Goal: Task Accomplishment & Management: Complete application form

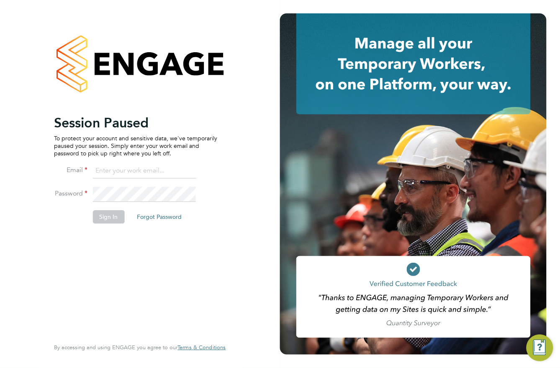
click at [151, 184] on li "Email" at bounding box center [135, 175] width 163 height 23
click at [142, 169] on input at bounding box center [143, 171] width 103 height 15
type input "lowenna@omniapeople.com"
click at [104, 216] on button "Sign In" at bounding box center [108, 216] width 32 height 13
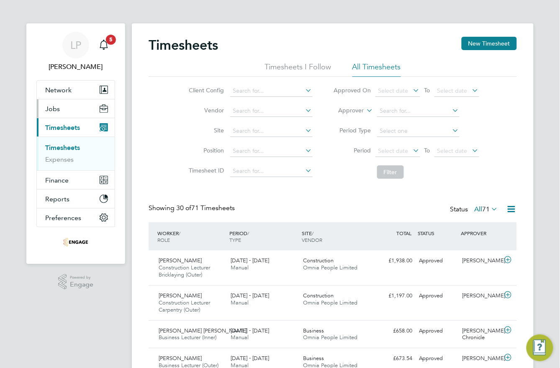
click at [58, 109] on span "Jobs" at bounding box center [52, 109] width 15 height 8
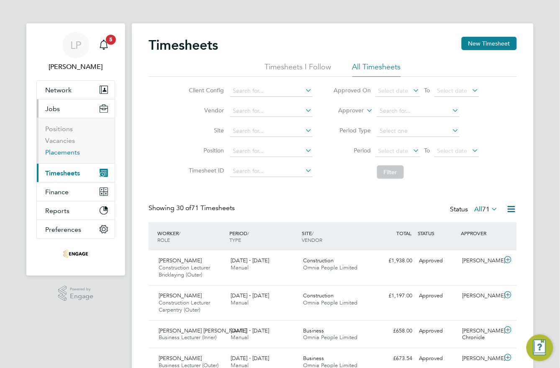
click at [61, 154] on link "Placements" at bounding box center [62, 152] width 35 height 8
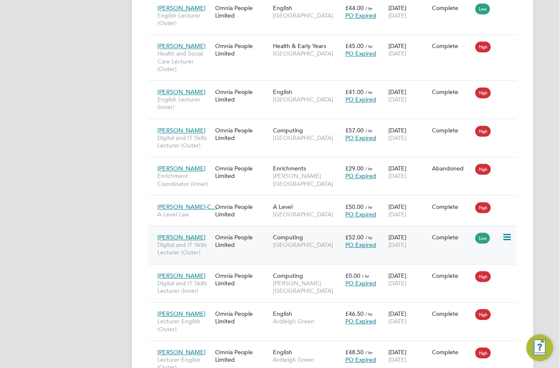
scroll to position [4, 4]
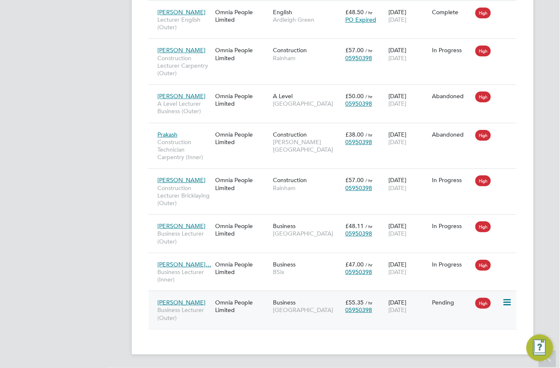
click at [302, 300] on div "Business [GEOGRAPHIC_DATA]" at bounding box center [307, 306] width 72 height 23
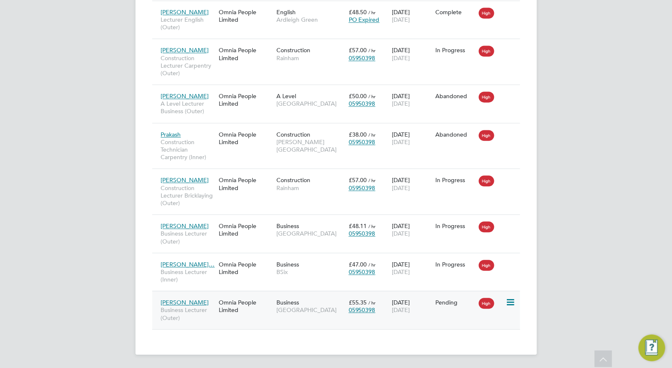
scroll to position [32, 59]
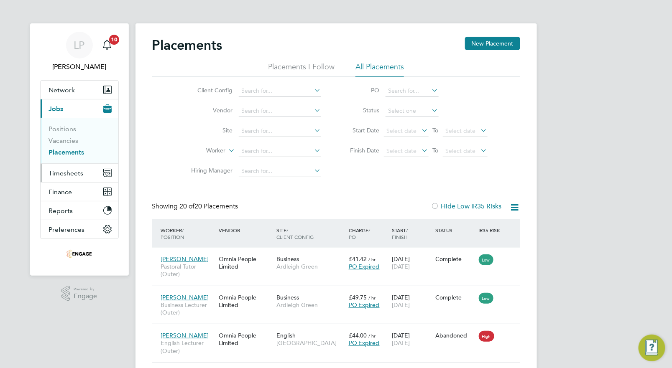
click at [72, 171] on span "Timesheets" at bounding box center [66, 173] width 35 height 8
click at [64, 169] on span "Timesheets" at bounding box center [66, 173] width 35 height 8
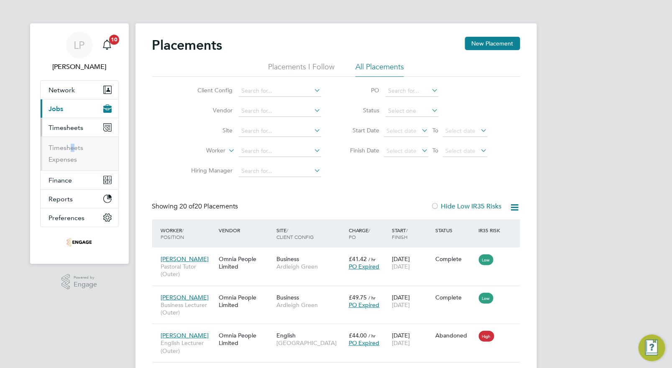
click at [68, 152] on li "Timesheets" at bounding box center [80, 150] width 63 height 12
click at [68, 150] on link "Timesheets" at bounding box center [66, 148] width 35 height 8
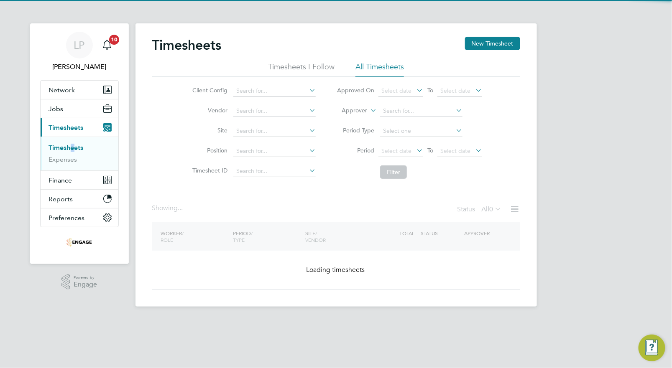
click at [364, 70] on li "All Timesheets" at bounding box center [380, 69] width 49 height 15
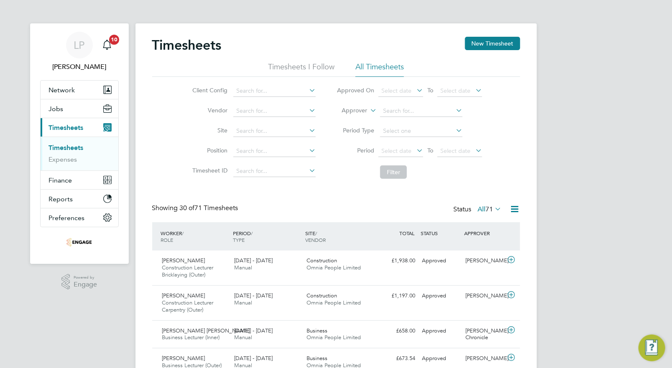
click at [367, 60] on div "Timesheets New Timesheet" at bounding box center [336, 49] width 368 height 25
click at [373, 65] on li "All Timesheets" at bounding box center [380, 69] width 49 height 15
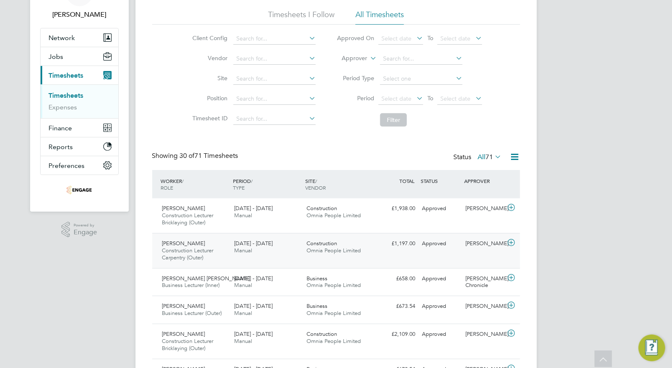
click at [268, 251] on div "[DATE] - [DATE] Manual" at bounding box center [267, 247] width 72 height 21
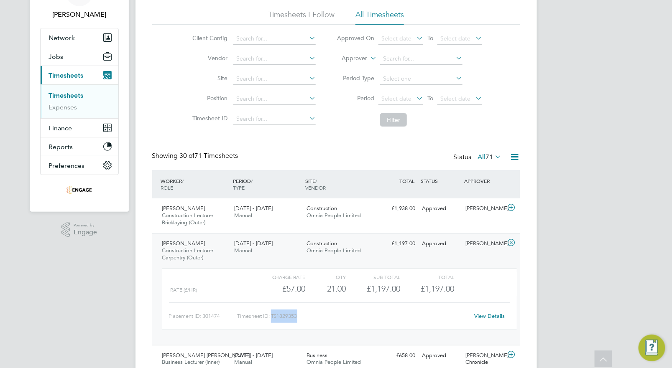
drag, startPoint x: 302, startPoint y: 316, endPoint x: 273, endPoint y: 318, distance: 28.5
click at [273, 318] on div "Timesheet ID: TS1829353" at bounding box center [353, 316] width 232 height 13
copy div "TS1829353"
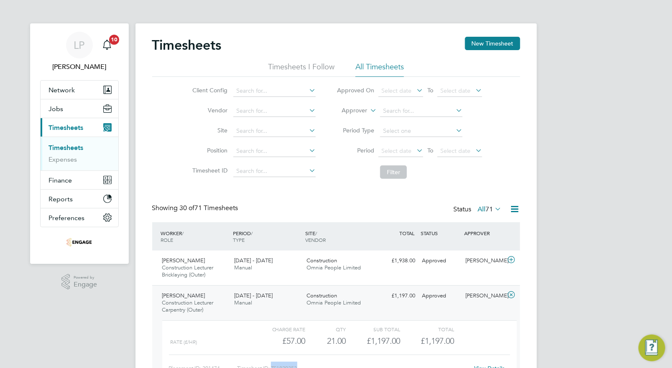
click at [222, 301] on div "[PERSON_NAME] Construction Lecturer Carpentry (Outer) [DATE] - [DATE]" at bounding box center [195, 303] width 72 height 28
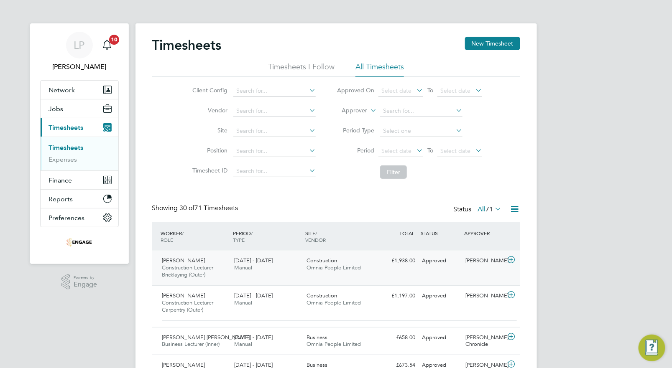
click at [271, 266] on div "[DATE] - [DATE] Manual" at bounding box center [267, 264] width 72 height 21
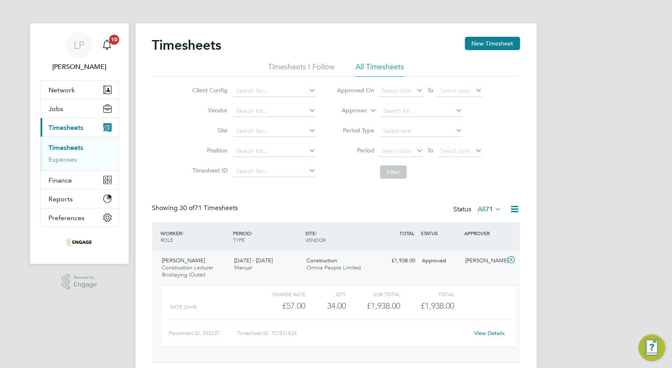
scroll to position [52, 0]
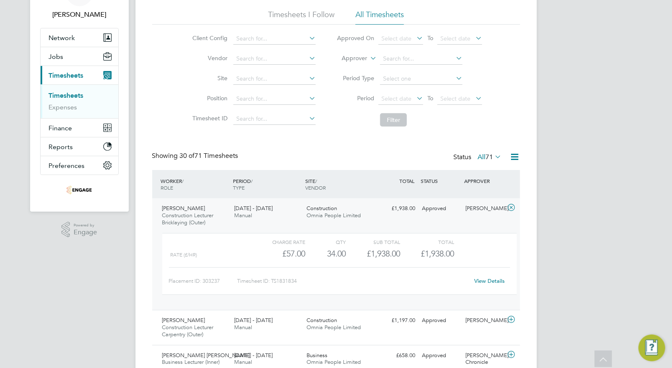
drag, startPoint x: 299, startPoint y: 286, endPoint x: 307, endPoint y: 278, distance: 10.6
click at [299, 283] on div "Timesheet ID: TS1831834" at bounding box center [353, 281] width 232 height 13
drag, startPoint x: 307, startPoint y: 278, endPoint x: 273, endPoint y: 279, distance: 33.9
click at [273, 279] on div "Timesheet ID: TS1831834" at bounding box center [353, 281] width 232 height 13
copy div "TS1831834"
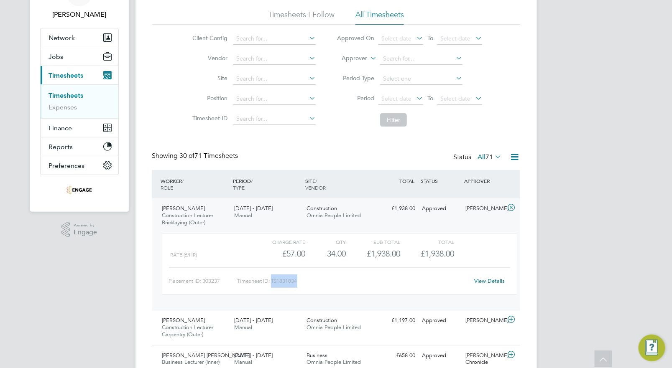
click at [318, 287] on div "Timesheet ID: TS1831834" at bounding box center [353, 281] width 232 height 13
drag, startPoint x: 304, startPoint y: 279, endPoint x: 273, endPoint y: 279, distance: 31.8
click at [273, 279] on div "Timesheet ID: TS1831834" at bounding box center [353, 281] width 232 height 13
copy div "TS1831834"
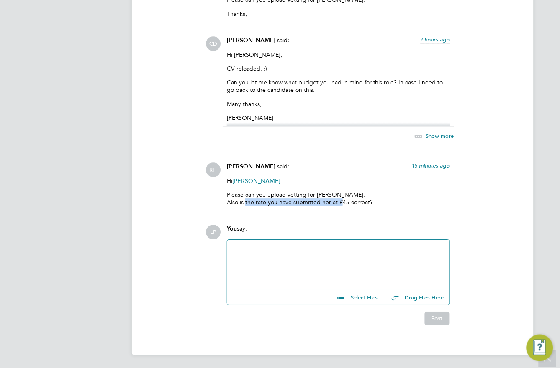
drag, startPoint x: 244, startPoint y: 204, endPoint x: 338, endPoint y: 201, distance: 93.7
click at [337, 201] on p "Please can you upload vetting for [PERSON_NAME]. Also is the rate you have subm…" at bounding box center [338, 198] width 223 height 15
drag, startPoint x: 338, startPoint y: 201, endPoint x: 343, endPoint y: 201, distance: 5.9
click at [343, 201] on p "Please can you upload vetting for [PERSON_NAME]. Also is the rate you have subm…" at bounding box center [338, 198] width 223 height 15
click at [429, 135] on span "Show more" at bounding box center [440, 135] width 28 height 7
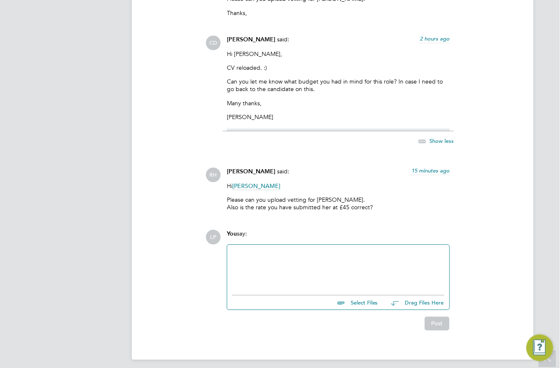
click at [299, 269] on div at bounding box center [338, 268] width 212 height 36
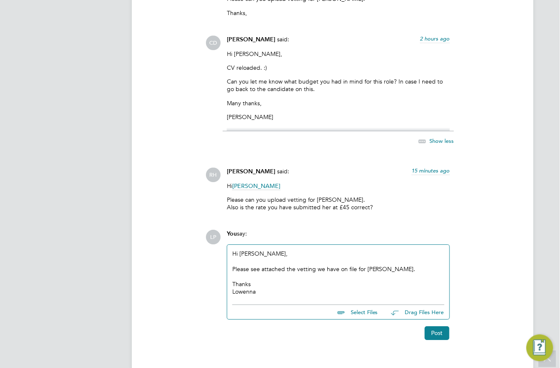
click at [365, 308] on input "file" at bounding box center [381, 311] width 125 height 12
type input "C:\fakepath\RTW.Joelle Monrose.op.pdf"
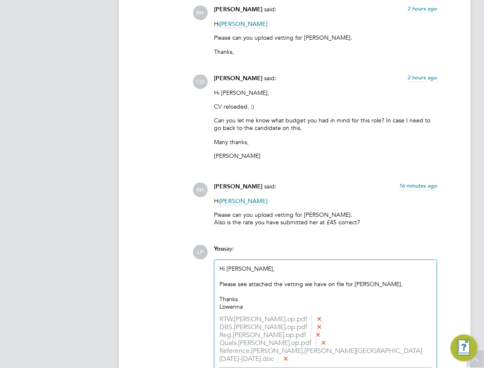
scroll to position [1288, 0]
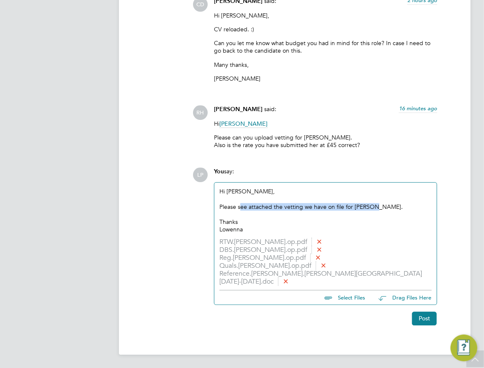
drag, startPoint x: 239, startPoint y: 203, endPoint x: 392, endPoint y: 211, distance: 152.9
click at [391, 210] on div "Hi Rufena, Please see attached the vetting we have on file for Joelle. Thanks L…" at bounding box center [325, 211] width 212 height 46
click at [392, 211] on div at bounding box center [325, 215] width 212 height 8
drag, startPoint x: 312, startPoint y: 207, endPoint x: 360, endPoint y: 208, distance: 48.5
click at [361, 208] on div "Please see attached the vetting we have on file for Joelle." at bounding box center [325, 207] width 212 height 8
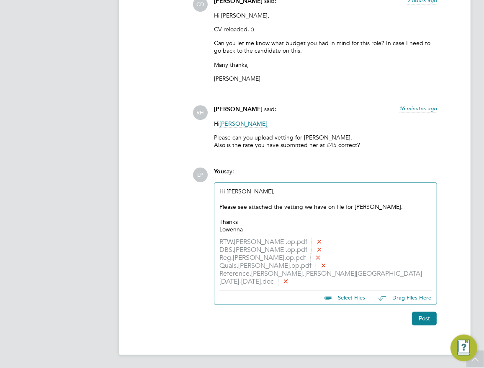
click at [341, 212] on div at bounding box center [325, 215] width 212 height 8
click at [422, 317] on button "Post" at bounding box center [424, 318] width 25 height 13
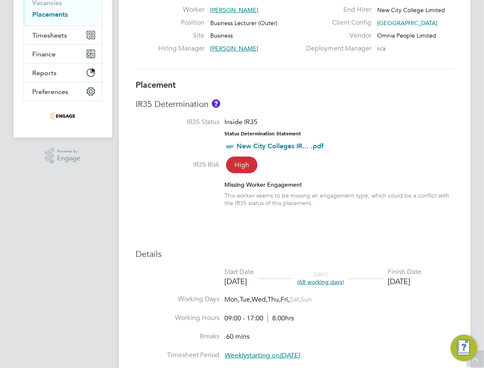
scroll to position [0, 0]
